Goal: Ask a question

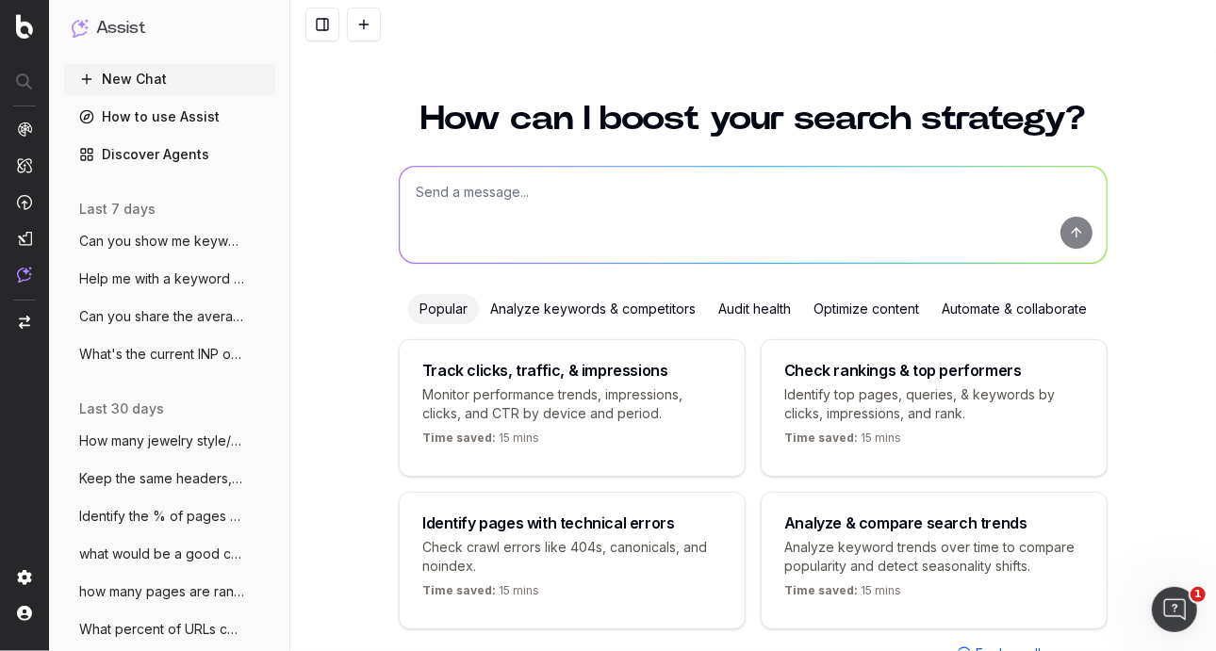
scroll to position [62, 0]
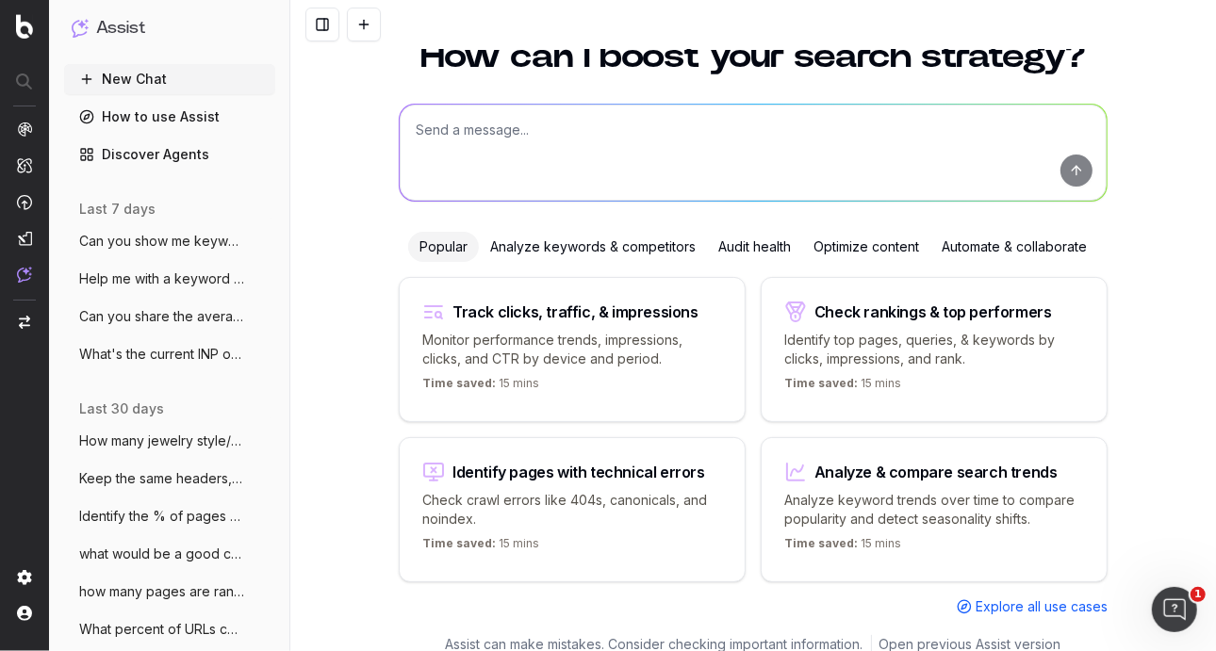
click at [771, 185] on textarea at bounding box center [753, 153] width 707 height 96
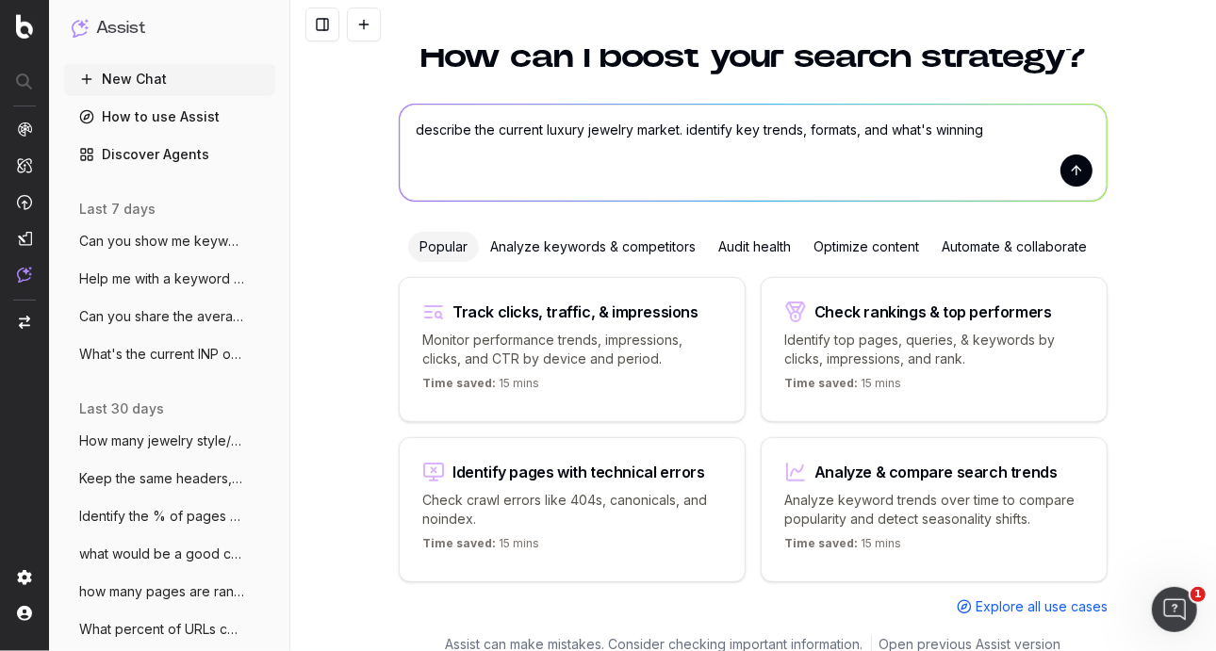
type textarea "describe the current luxury jewelry market. identify key trends, formats, and w…"
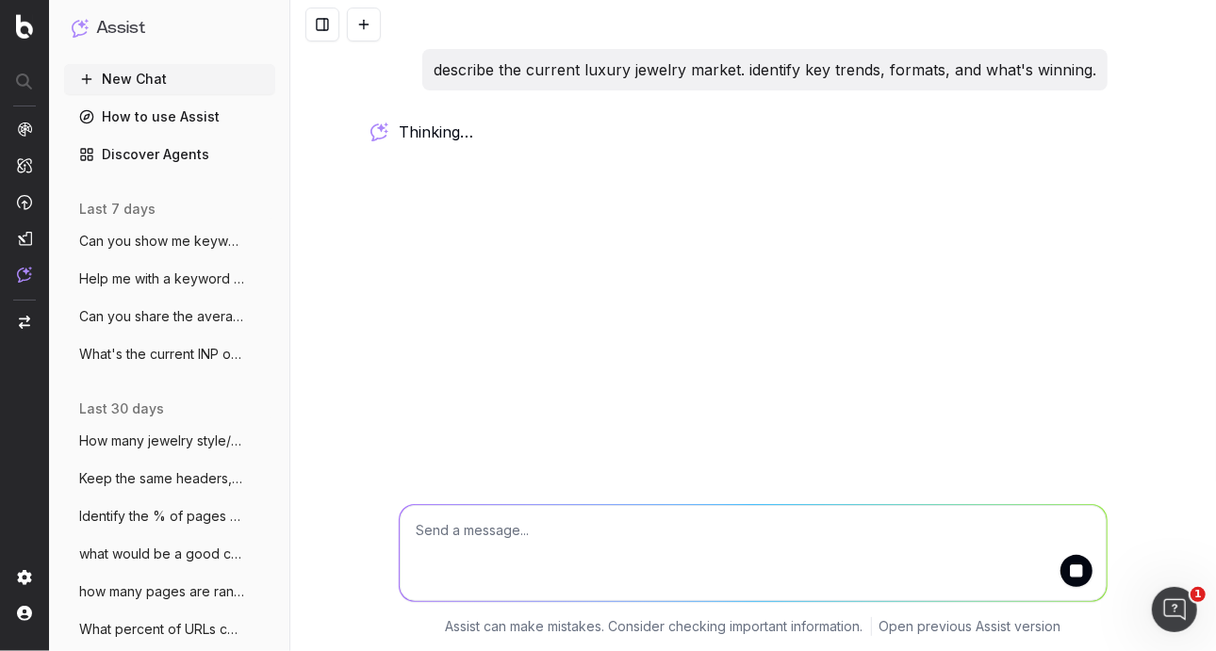
scroll to position [0, 0]
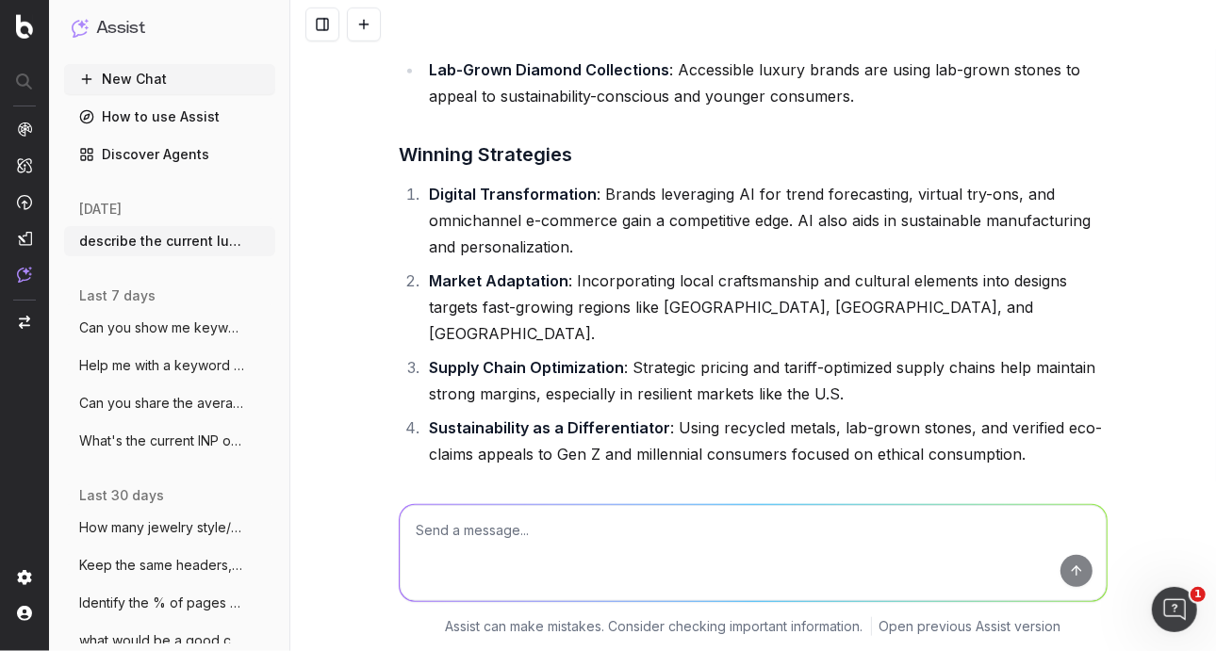
scroll to position [1041, 0]
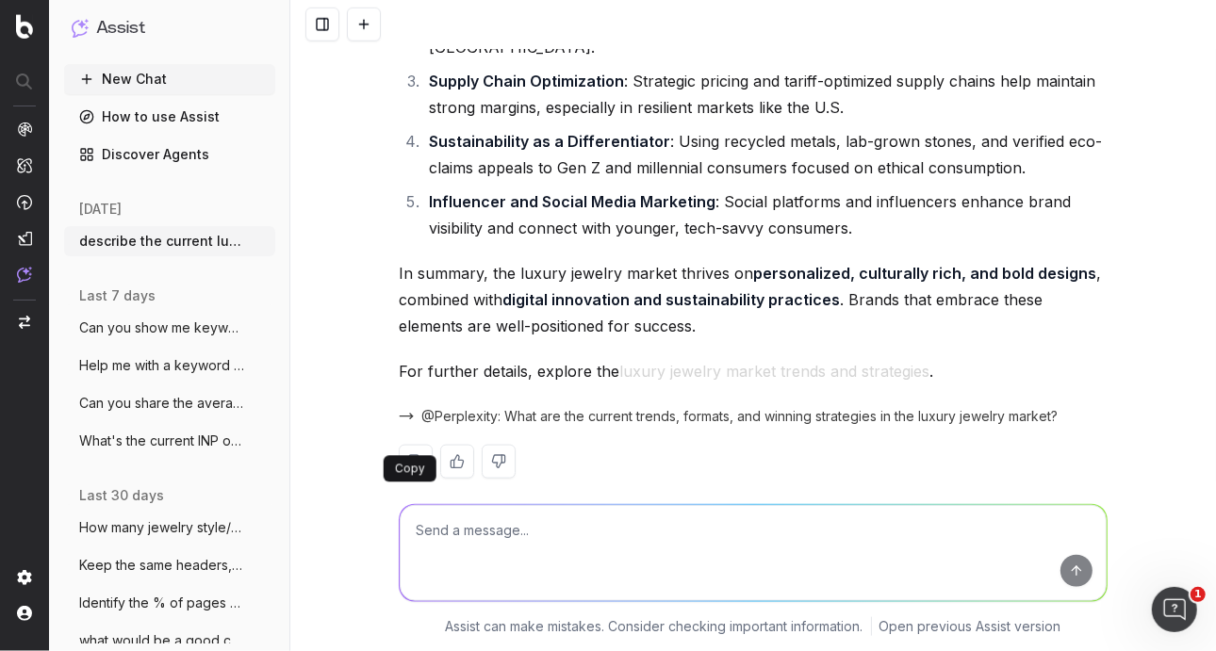
click at [413, 445] on button at bounding box center [416, 462] width 34 height 34
click at [698, 407] on span "@Perplexity: What are the current trends, formats, and winning strategies in th…" at bounding box center [739, 416] width 636 height 19
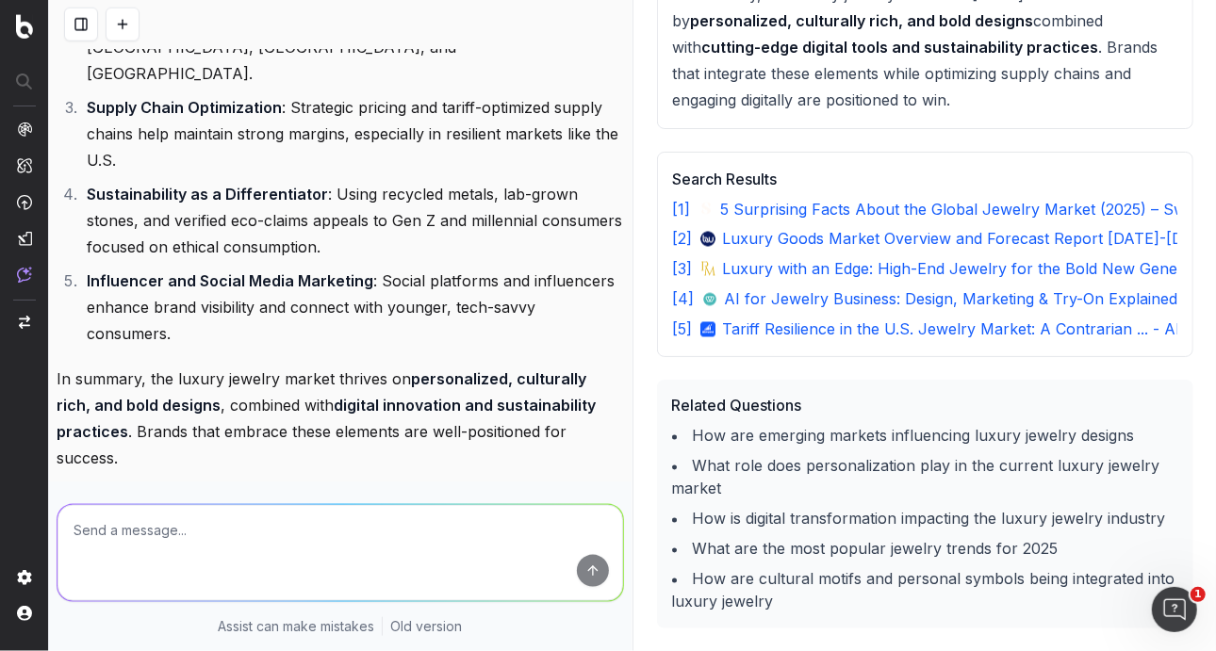
scroll to position [1933, 0]
click at [293, 535] on textarea at bounding box center [341, 553] width 566 height 96
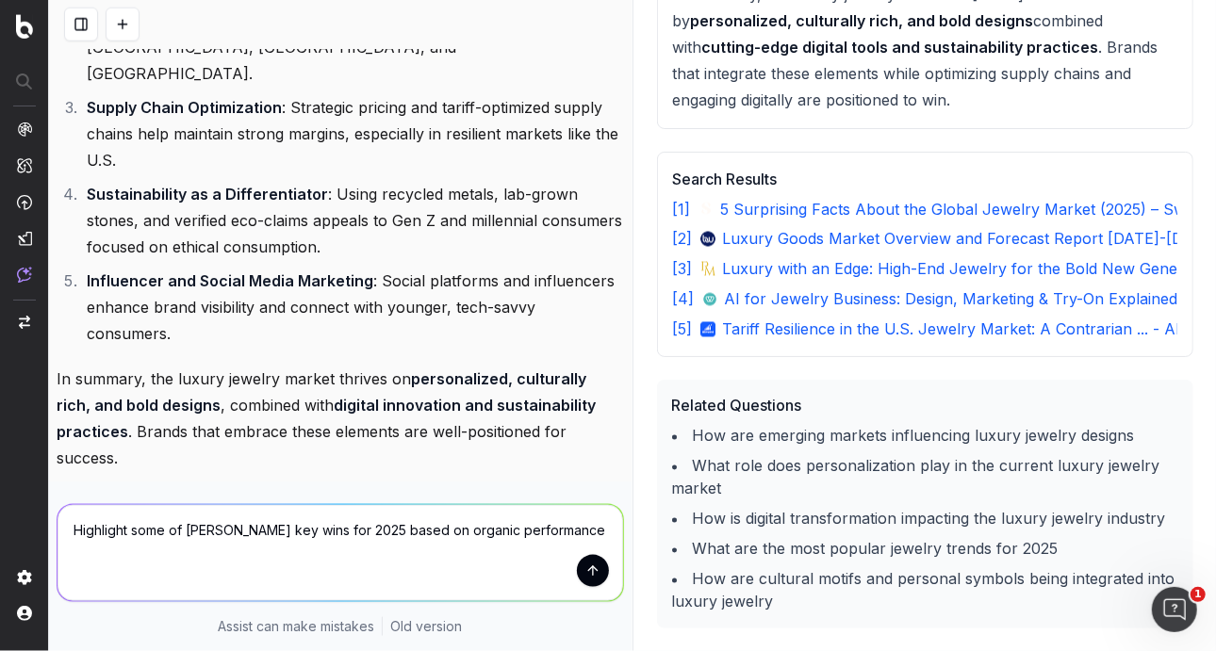
type textarea "Highlight some of David Yurman's key wins for 2025 based on organic performance."
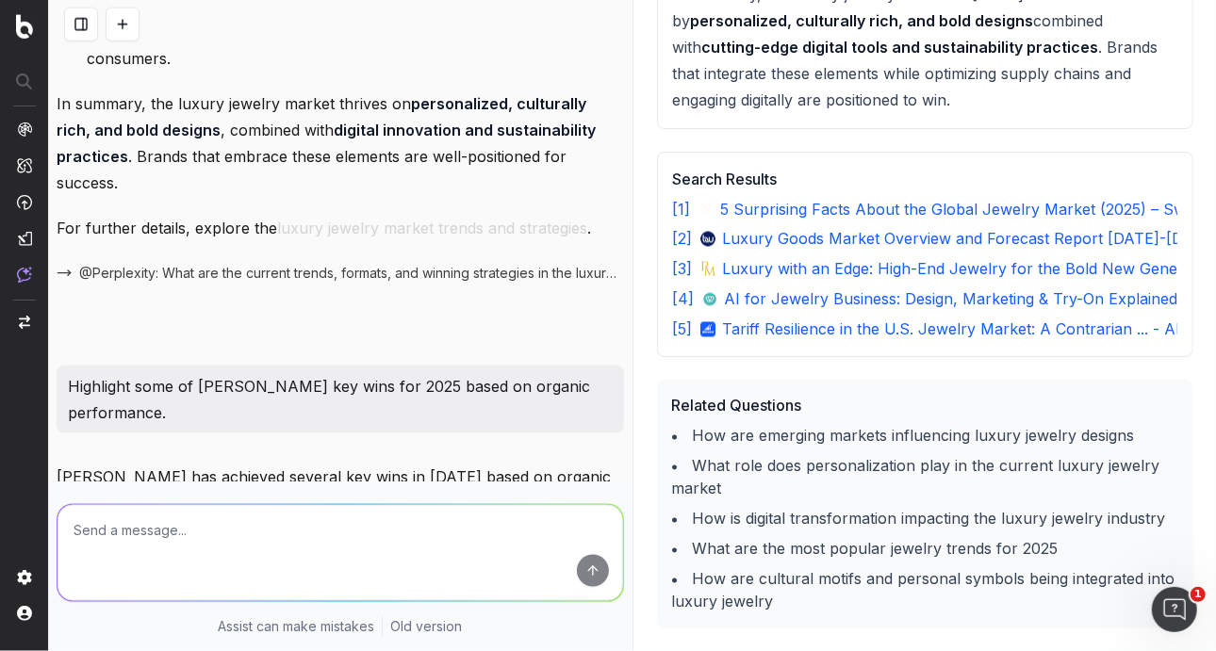
scroll to position [1757, 0]
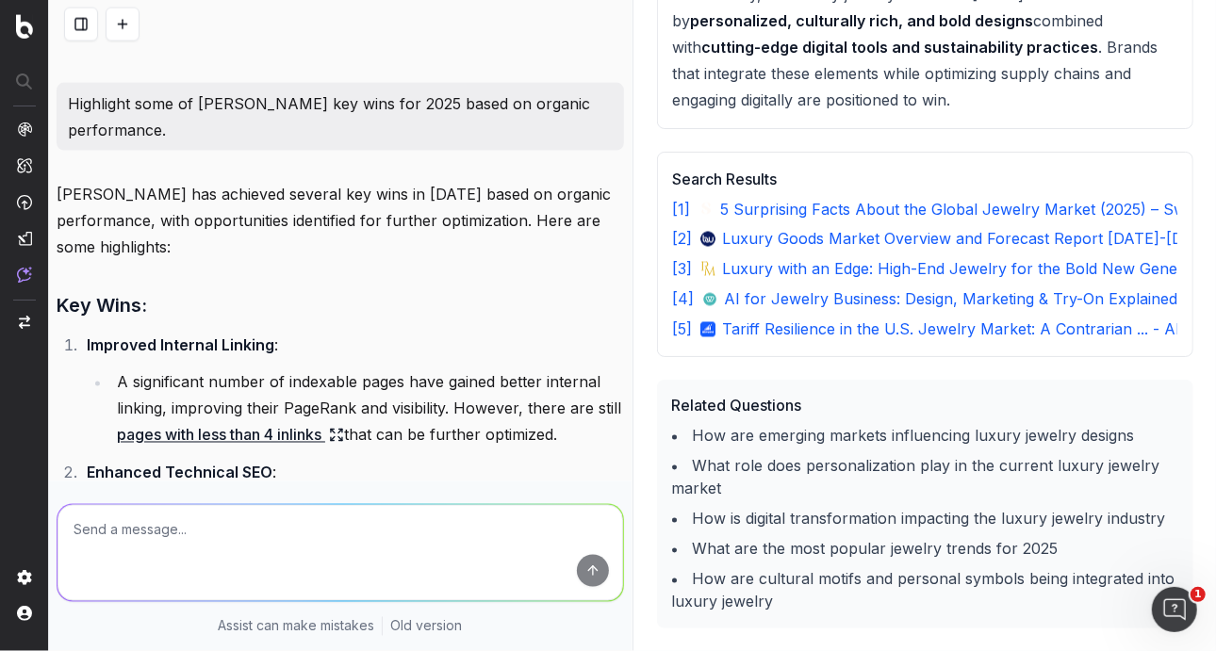
click at [379, 387] on li "A significant number of indexable pages have gained better internal linking, im…" at bounding box center [367, 409] width 513 height 79
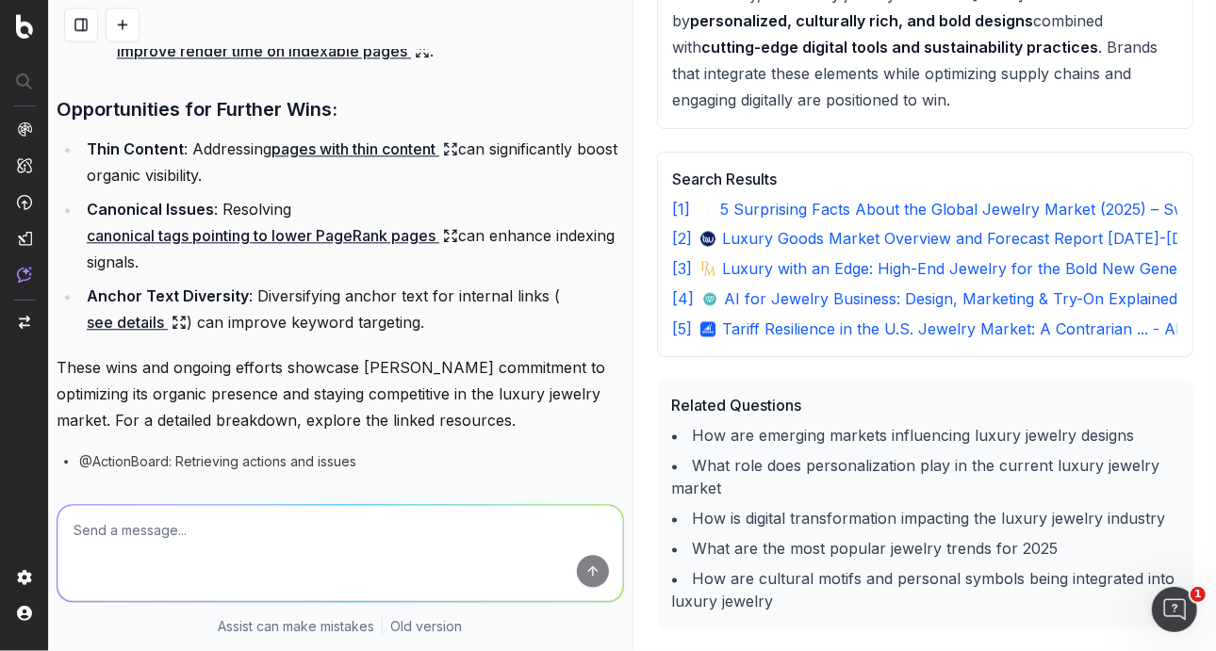
scroll to position [2681, 0]
